Goal: Task Accomplishment & Management: Use online tool/utility

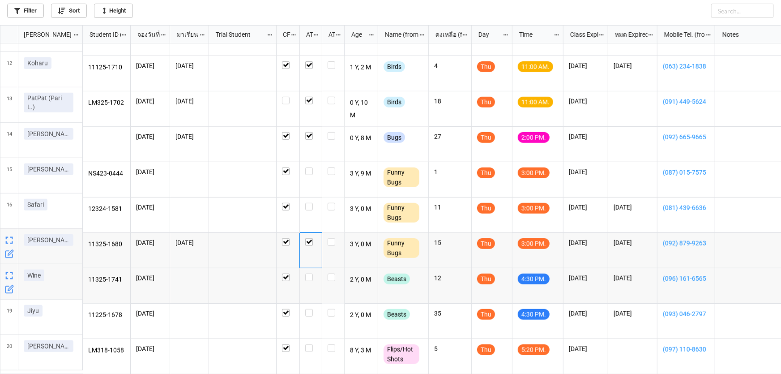
scroll to position [344, 776]
click at [309, 273] on label "grid" at bounding box center [310, 273] width 11 height 0
click at [308, 309] on label "grid" at bounding box center [310, 309] width 11 height 0
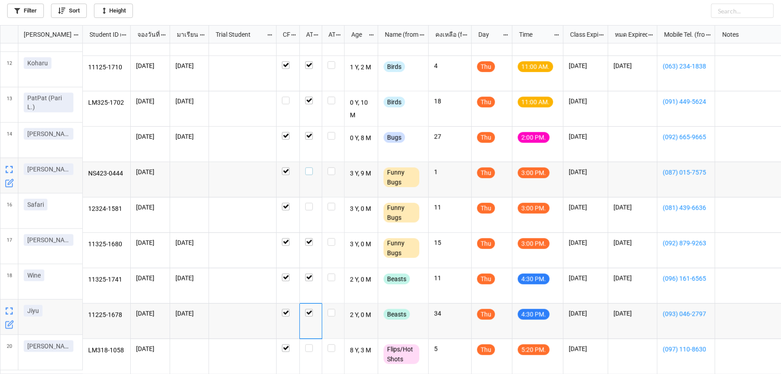
drag, startPoint x: 309, startPoint y: 168, endPoint x: 309, endPoint y: 188, distance: 20.1
click at [309, 167] on label "grid" at bounding box center [310, 167] width 11 height 0
click at [309, 203] on label "grid" at bounding box center [310, 203] width 11 height 0
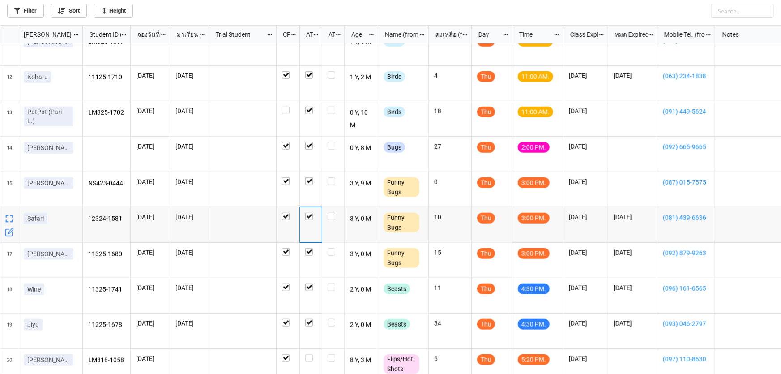
scroll to position [380, 0]
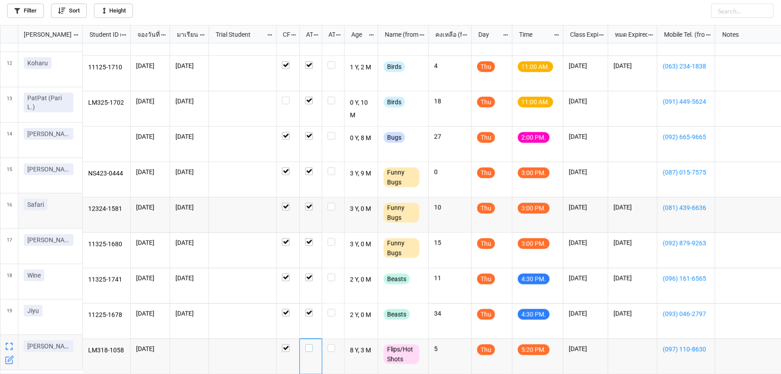
click at [312, 344] on label "grid" at bounding box center [310, 344] width 11 height 0
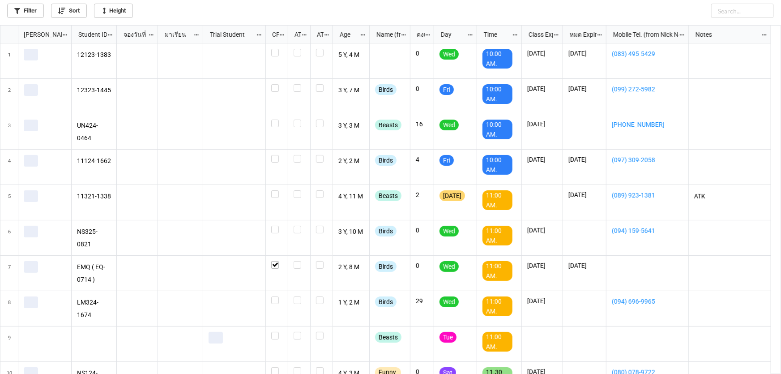
scroll to position [344, 776]
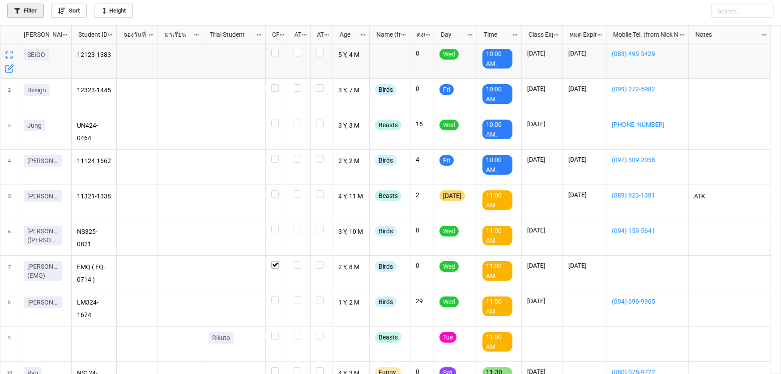
click at [23, 10] on link "Filter" at bounding box center [25, 11] width 37 height 14
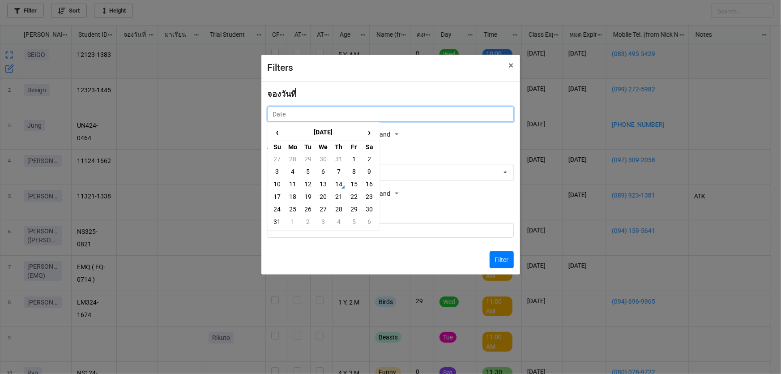
click at [337, 111] on input "text" at bounding box center [391, 114] width 246 height 15
click at [354, 184] on td "15" at bounding box center [353, 184] width 15 height 13
type input "15/8/2025"
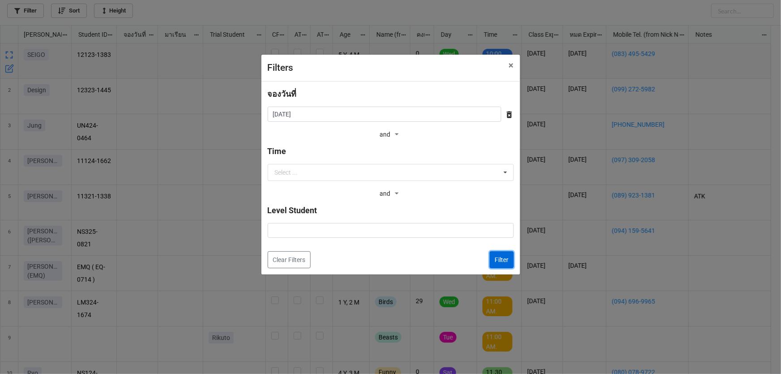
click at [500, 260] on button "Filter" at bounding box center [502, 259] width 24 height 17
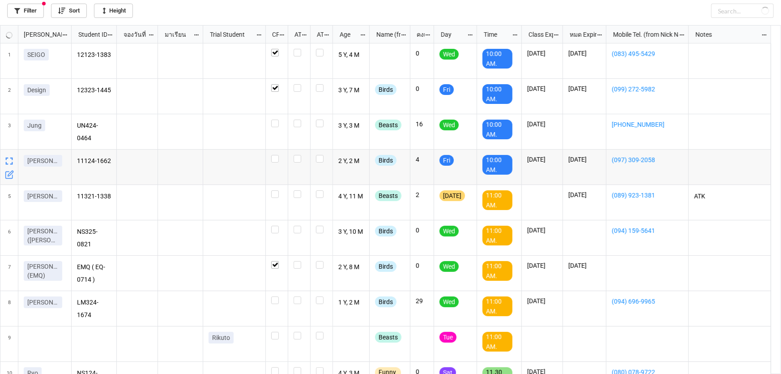
checkbox input "true"
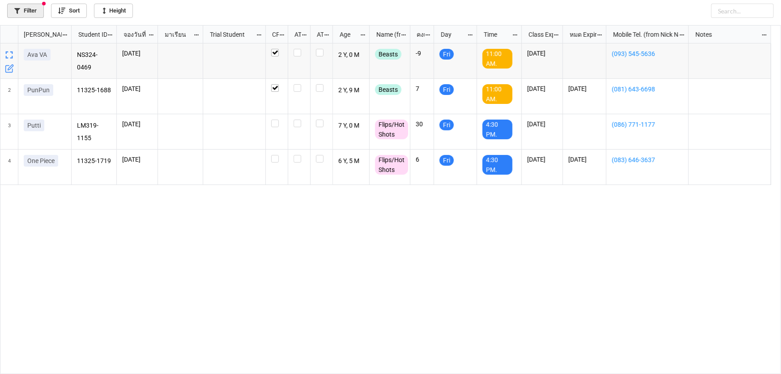
click at [36, 9] on link "Filter" at bounding box center [25, 11] width 37 height 14
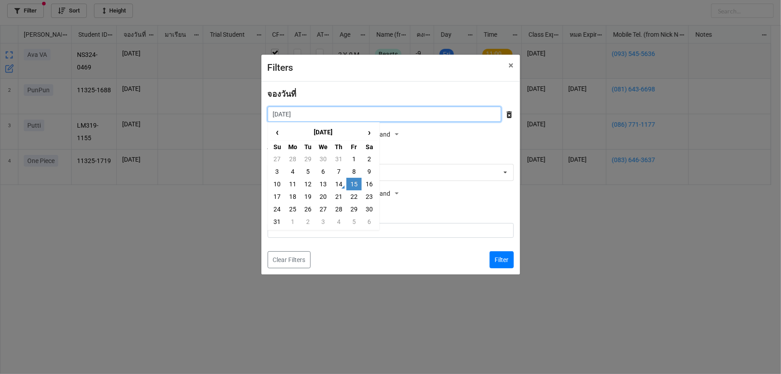
drag, startPoint x: 339, startPoint y: 110, endPoint x: 358, endPoint y: 124, distance: 23.0
click at [339, 110] on input "15/8/2025" at bounding box center [385, 114] width 234 height 15
click at [354, 171] on td "8" at bounding box center [353, 171] width 15 height 13
type input "8/8/2025"
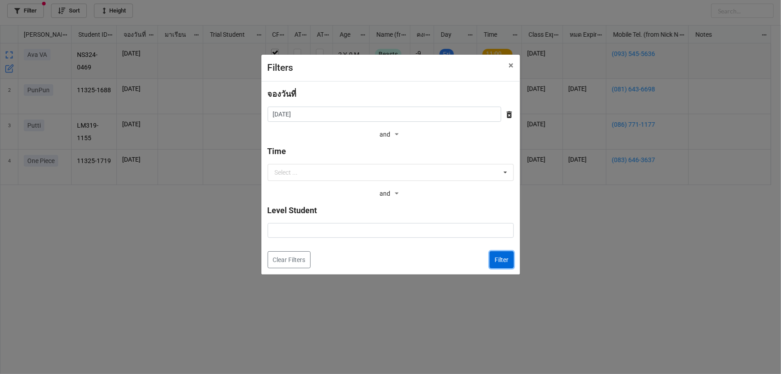
click at [501, 257] on button "Filter" at bounding box center [502, 259] width 24 height 17
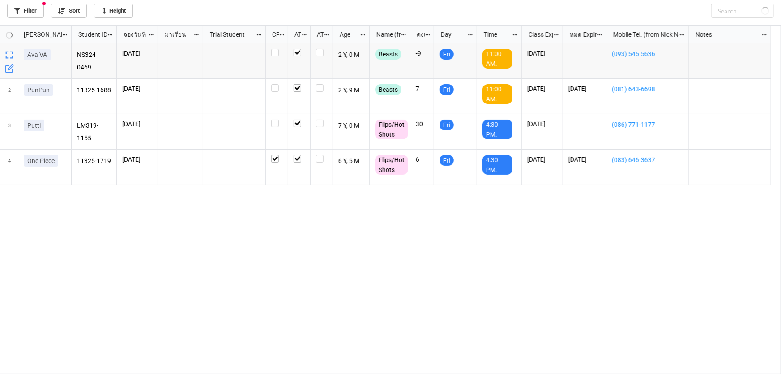
checkbox input "false"
checkbox input "true"
checkbox input "false"
checkbox input "true"
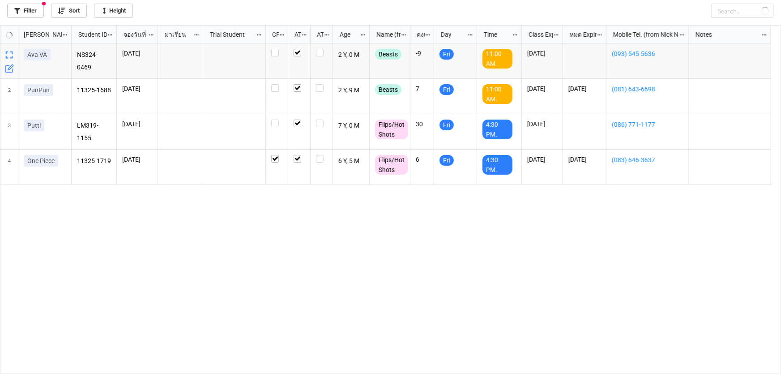
checkbox input "true"
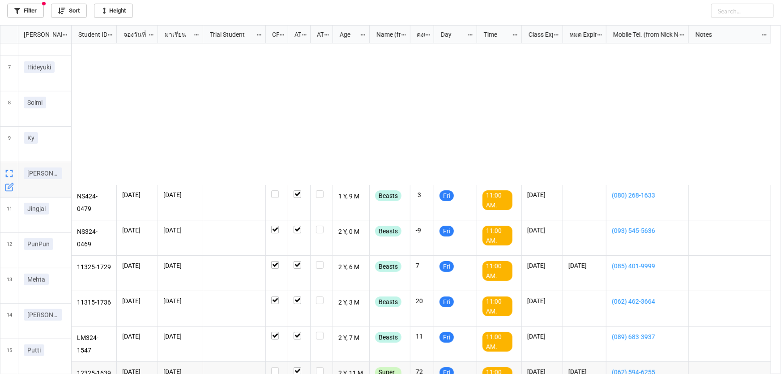
scroll to position [0, 0]
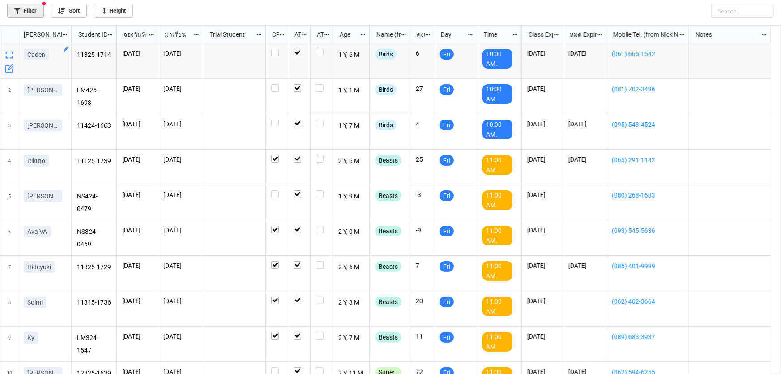
click at [26, 9] on link "Filter" at bounding box center [25, 11] width 37 height 14
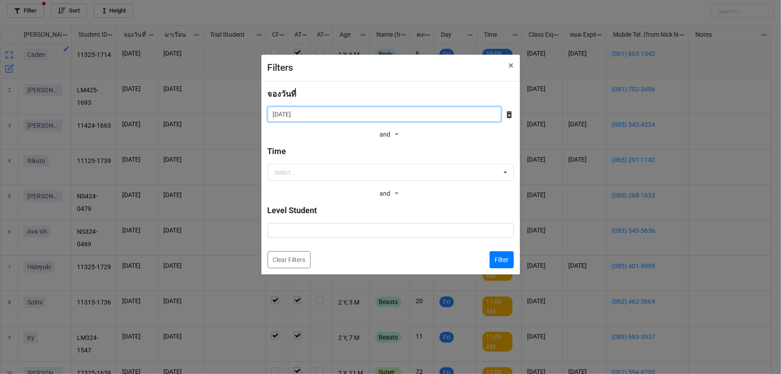
click at [297, 111] on input "8/8/2025" at bounding box center [385, 114] width 234 height 15
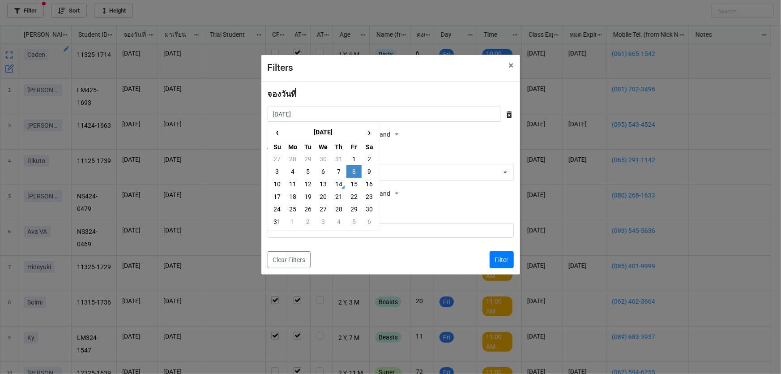
drag, startPoint x: 349, startPoint y: 183, endPoint x: 380, endPoint y: 189, distance: 32.2
click at [350, 183] on td "15" at bounding box center [353, 184] width 15 height 13
type input "15/8/2025"
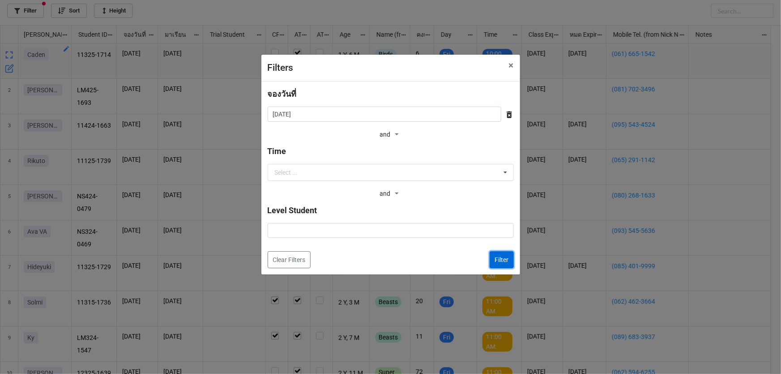
click at [497, 261] on button "Filter" at bounding box center [502, 259] width 24 height 17
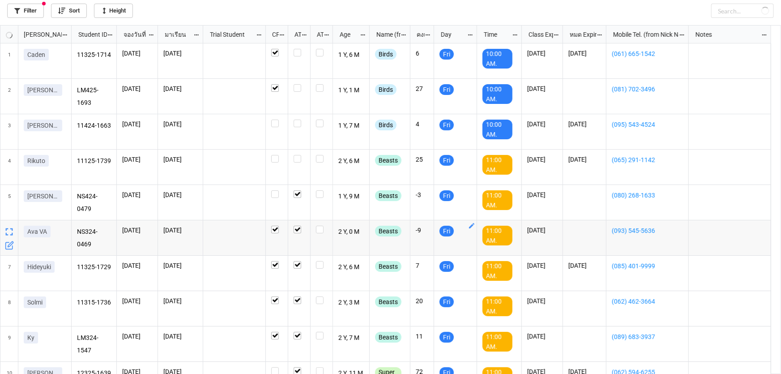
checkbox input "true"
checkbox input "false"
checkbox input "true"
checkbox input "false"
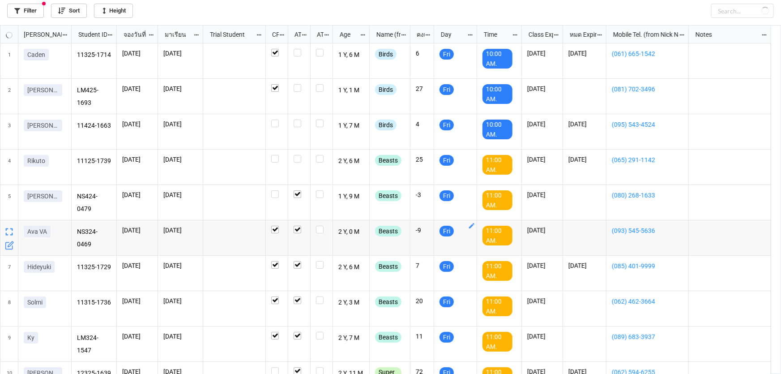
checkbox input "false"
